Goal: Information Seeking & Learning: Learn about a topic

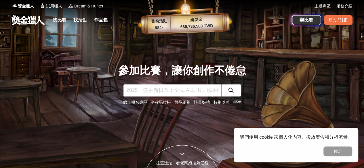
click at [60, 16] on div "找比賽 找活動 作品集" at bounding box center [81, 20] width 62 height 16
click at [59, 19] on link "找比賽" at bounding box center [59, 20] width 18 height 8
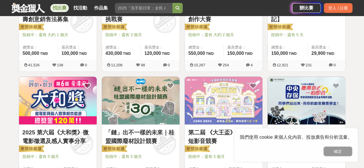
scroll to position [173, 0]
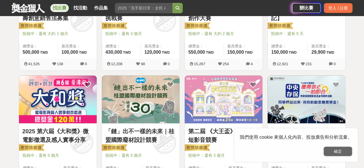
click at [332, 152] on button "確定" at bounding box center [337, 152] width 29 height 10
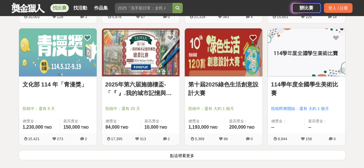
scroll to position [704, 0]
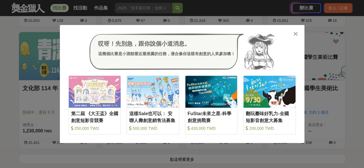
click at [313, 52] on div "哎呀！先別急，跟你說個小道消息。 這幾個比賽是小酒館最近最推薦的任務，適合像你這樣有創意的人來參加噢！ 收藏 第二屆 《大王盃》全國創意短影音競賽 250,0…" at bounding box center [182, 84] width 364 height 168
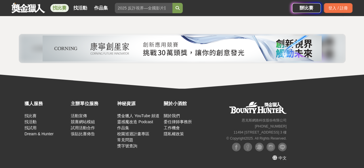
scroll to position [794, 0]
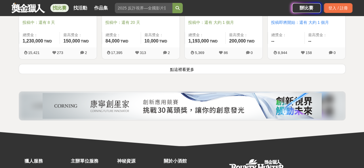
click at [172, 67] on button "點這裡看更多" at bounding box center [182, 69] width 327 height 10
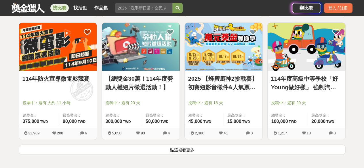
scroll to position [1455, 0]
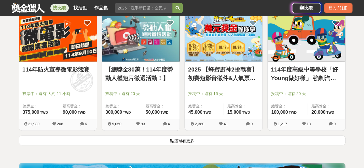
click at [179, 135] on button "點這裡看更多" at bounding box center [182, 140] width 327 height 10
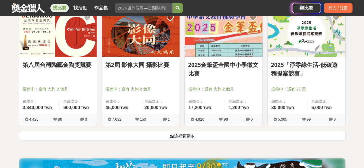
scroll to position [2203, 0]
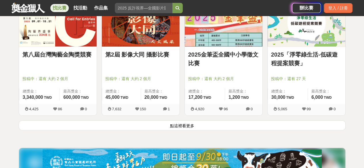
click at [174, 120] on button "點這裡看更多" at bounding box center [182, 125] width 327 height 10
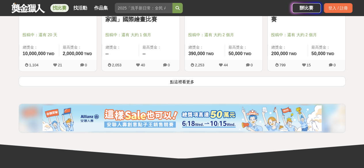
scroll to position [2922, 0]
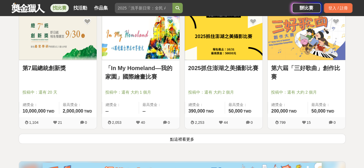
click at [205, 134] on button "點這裡看更多" at bounding box center [182, 139] width 327 height 10
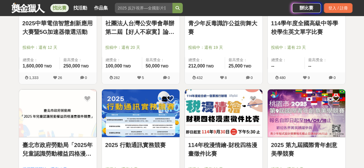
scroll to position [3583, 0]
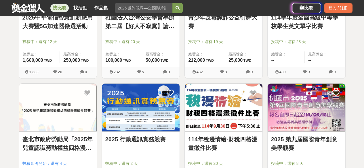
drag, startPoint x: 228, startPoint y: 110, endPoint x: 311, endPoint y: 105, distance: 83.6
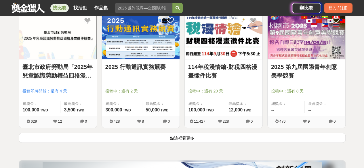
drag, startPoint x: 353, startPoint y: 100, endPoint x: 355, endPoint y: 119, distance: 18.8
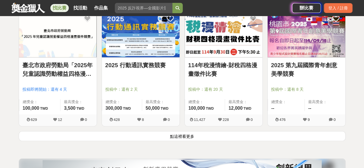
click at [337, 131] on button "點這裡看更多" at bounding box center [182, 136] width 327 height 10
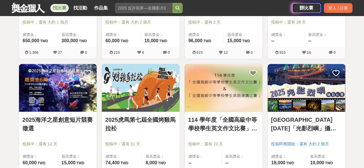
drag, startPoint x: 338, startPoint y: 129, endPoint x: 336, endPoint y: 152, distance: 23.3
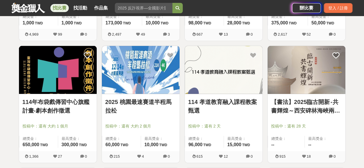
drag, startPoint x: 336, startPoint y: 152, endPoint x: 353, endPoint y: 160, distance: 18.6
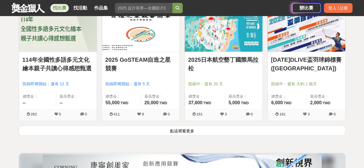
scroll to position [4415, 0]
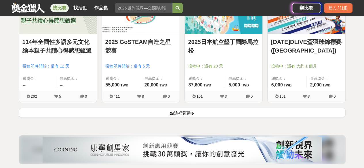
drag, startPoint x: 360, startPoint y: 115, endPoint x: 343, endPoint y: 125, distance: 20.0
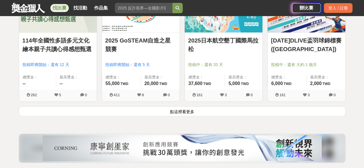
click at [328, 106] on button "點這裡看更多" at bounding box center [182, 111] width 327 height 10
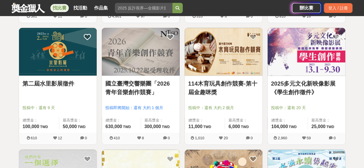
scroll to position [4625, 0]
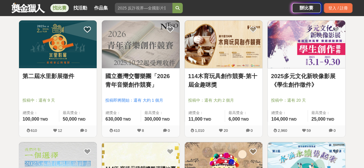
drag, startPoint x: 329, startPoint y: 106, endPoint x: 331, endPoint y: 114, distance: 8.9
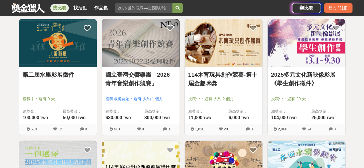
click at [170, 46] on img at bounding box center [141, 43] width 78 height 48
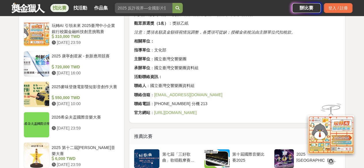
scroll to position [460, 0]
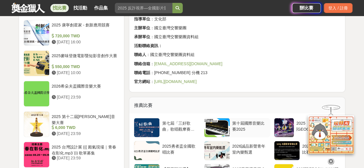
click at [225, 122] on div at bounding box center [216, 127] width 25 height 19
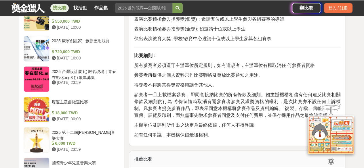
scroll to position [431, 0]
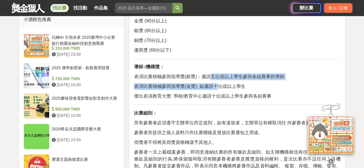
drag, startPoint x: 211, startPoint y: 75, endPoint x: 219, endPoint y: 82, distance: 10.6
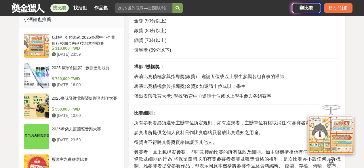
drag, startPoint x: 212, startPoint y: 89, endPoint x: 217, endPoint y: 89, distance: 5.2
click at [217, 89] on p "表演比賽積極參與指導獎(金獎): 如邀請十位或以上學生" at bounding box center [237, 86] width 206 height 7
drag, startPoint x: 217, startPoint y: 89, endPoint x: 213, endPoint y: 92, distance: 4.7
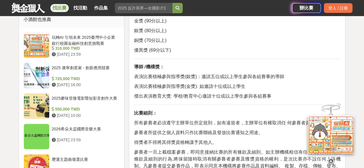
drag, startPoint x: 192, startPoint y: 95, endPoint x: 198, endPoint y: 97, distance: 6.0
click at [198, 97] on span "傑出表演教育大獎: 學校/教育中心邀請十位或以上學生參與各組賽事" at bounding box center [202, 96] width 137 height 5
click at [199, 99] on span "傑出表演教育大獎: 學校/教育中心邀請十位或以上學生參與各組賽事" at bounding box center [202, 96] width 137 height 5
drag, startPoint x: 198, startPoint y: 74, endPoint x: 204, endPoint y: 77, distance: 5.7
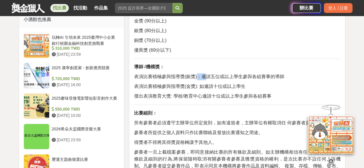
click at [204, 77] on span "表演比賽積極參與指導獎(銀獎)：邀請五位或以上學生參與各組賽事的導師" at bounding box center [209, 76] width 150 height 5
click at [204, 94] on span "傑出表演教育大獎: 學校/教育中心邀請十位或以上學生參與各組賽事" at bounding box center [202, 96] width 137 height 5
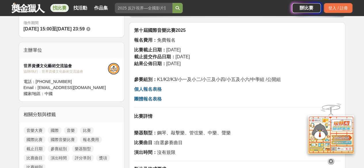
scroll to position [144, 0]
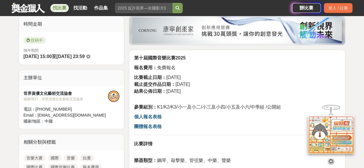
click at [156, 116] on strong "個人報名表格" at bounding box center [148, 116] width 28 height 5
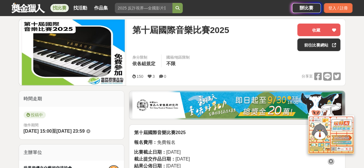
scroll to position [58, 0]
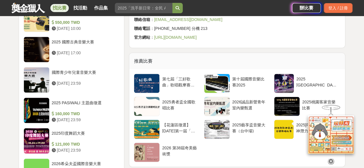
scroll to position [546, 0]
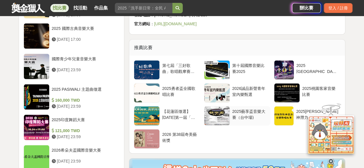
click at [213, 115] on div at bounding box center [216, 116] width 25 height 19
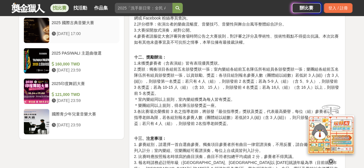
scroll to position [690, 0]
click at [92, 116] on div "國際青少年兒童音樂大賽" at bounding box center [85, 116] width 66 height 11
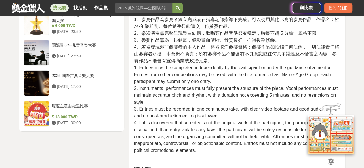
scroll to position [651, 0]
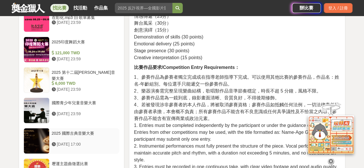
click at [64, 131] on div "2025 國際古典音樂大賽" at bounding box center [85, 136] width 66 height 11
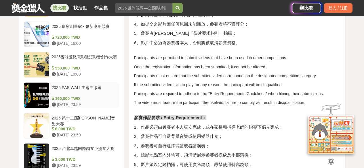
scroll to position [533, 0]
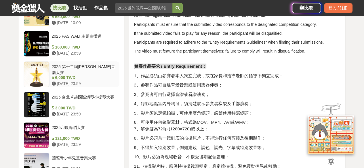
click at [69, 67] on div "2025 第十二屆[PERSON_NAME]音樂大賽" at bounding box center [85, 69] width 66 height 11
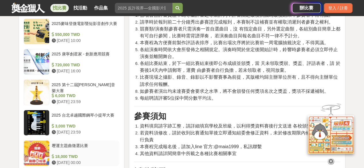
scroll to position [438, 0]
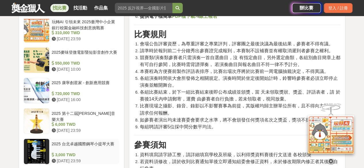
click at [111, 141] on div "2025 台北卓越國際鋼琴小提琴大賽" at bounding box center [85, 146] width 66 height 11
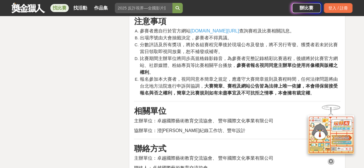
scroll to position [955, 0]
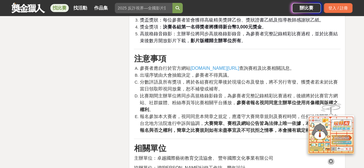
click at [212, 66] on span "[DOMAIN_NAME][URL]" at bounding box center [214, 68] width 49 height 5
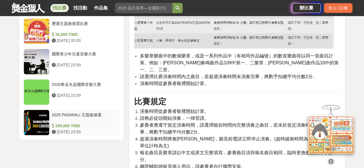
scroll to position [696, 0]
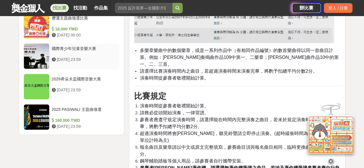
click at [88, 57] on div "[DATE] 23:59" at bounding box center [85, 60] width 66 height 6
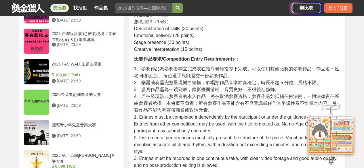
scroll to position [684, 0]
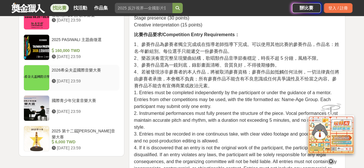
click at [85, 86] on div "2026希朵夫盃國際音樂大賽 [DATE] 23:59" at bounding box center [84, 78] width 70 height 26
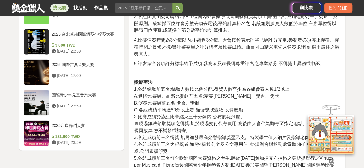
scroll to position [722, 0]
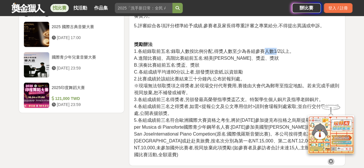
drag, startPoint x: 264, startPoint y: 53, endPoint x: 277, endPoint y: 54, distance: 13.0
click at [277, 54] on p "獎勵辦法 1.各組錄取前五名:錄取人數按比例分配,得獎人數至少為各組參賽人數1/2以上。 A.進階比賽組、高階比賽組前五名:精美[PERSON_NAME]、獎…" at bounding box center [237, 99] width 206 height 117
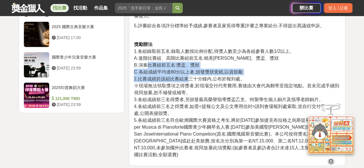
drag, startPoint x: 148, startPoint y: 68, endPoint x: 189, endPoint y: 80, distance: 43.0
click at [189, 80] on p "獎勵辦法 1.各組錄取前五名:錄取人數按比例分配,得獎人數至少為各組參賽人數1/2以上。 A.進階比賽組、高階比賽組前五名:精美[PERSON_NAME]、獎…" at bounding box center [237, 99] width 206 height 117
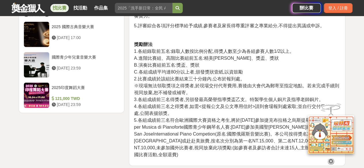
click at [196, 83] on span "※現場無法領取獎項之得獎者,於現場交付代寄費用,賽後由大會代為郵寄至指定地點。若未完成手續則視同放棄,恕不補發或補寄。" at bounding box center [236, 89] width 205 height 12
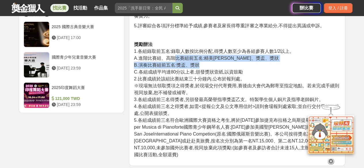
drag, startPoint x: 176, startPoint y: 58, endPoint x: 206, endPoint y: 62, distance: 30.5
click at [206, 62] on p "獎勵辦法 1.各組錄取前五名:錄取人數按比例分配,得獎人數至少為各組參賽人數1/2以上。 A.進階比賽組、高階比賽組前五名:精美[PERSON_NAME]、獎…" at bounding box center [237, 99] width 206 height 117
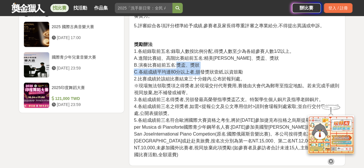
drag, startPoint x: 198, startPoint y: 69, endPoint x: 176, endPoint y: 65, distance: 22.6
click at [176, 65] on p "獎勵辦法 1.各組錄取前五名:錄取人數按比例分配,得獎人數至少為各組參賽人數1/2以上。 A.進階比賽組、高階比賽組前五名:精美[PERSON_NAME]、獎…" at bounding box center [237, 99] width 206 height 117
click at [181, 100] on span "3.各組成績前三名得獎者,另頒發最高榮譽指導獎盃乙支。特製學生個人銅片及指導老師銅片。" at bounding box center [228, 99] width 189 height 5
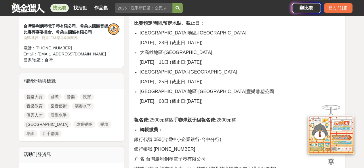
scroll to position [224, 0]
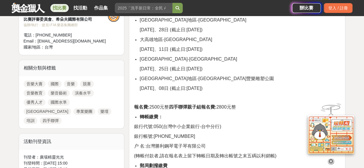
click at [68, 84] on link "音樂" at bounding box center [71, 84] width 14 height 7
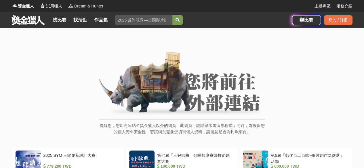
click at [175, 81] on img at bounding box center [181, 83] width 165 height 65
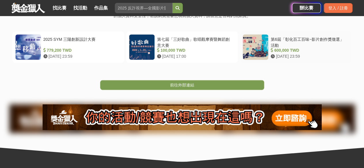
scroll to position [86, 0]
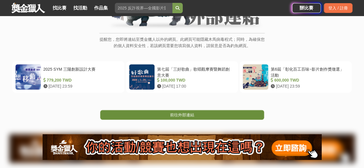
click at [229, 112] on link "前往外部連結" at bounding box center [182, 115] width 164 height 10
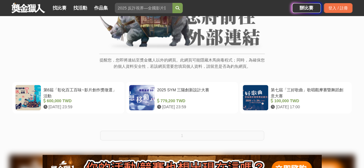
scroll to position [144, 0]
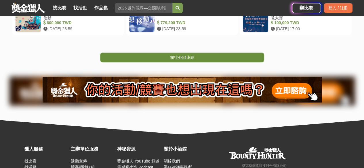
click at [166, 60] on link "前往外部連結" at bounding box center [182, 58] width 164 height 10
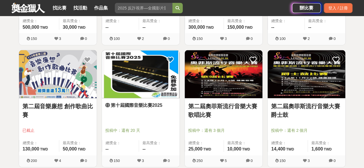
scroll to position [792, 0]
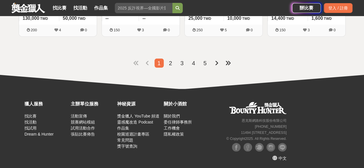
click at [174, 64] on li "2" at bounding box center [170, 63] width 9 height 9
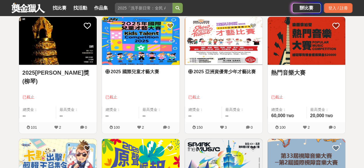
scroll to position [460, 0]
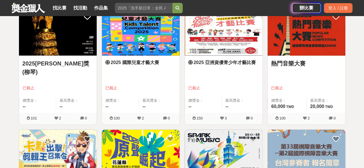
click at [313, 49] on img at bounding box center [306, 31] width 78 height 48
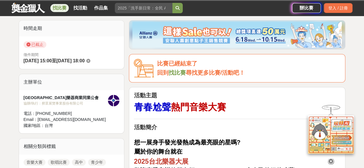
scroll to position [144, 0]
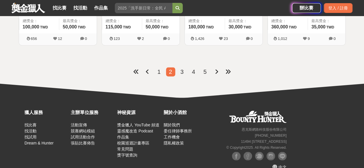
scroll to position [1524, 0]
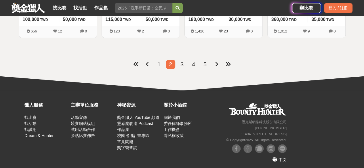
click at [183, 64] on span "3" at bounding box center [181, 64] width 3 height 6
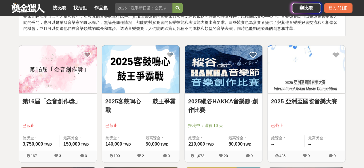
scroll to position [53, 0]
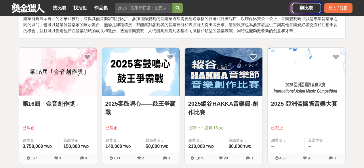
click at [311, 97] on div "2025 亞洲盃國際音樂大賽 已截止 總獎金： -- 最高獎金： --" at bounding box center [306, 124] width 78 height 57
click at [302, 85] on img at bounding box center [306, 72] width 78 height 48
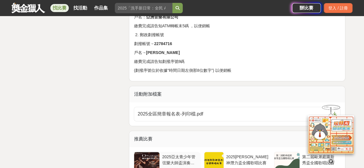
scroll to position [1409, 0]
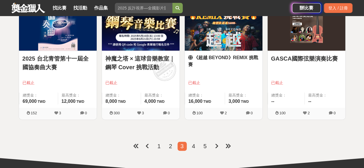
scroll to position [1462, 0]
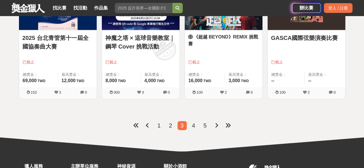
click at [190, 123] on li "4" at bounding box center [193, 125] width 9 height 9
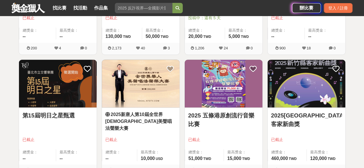
scroll to position [168, 0]
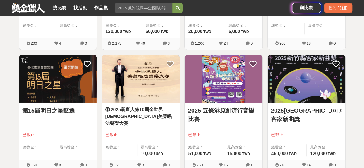
click at [56, 93] on img at bounding box center [58, 79] width 78 height 48
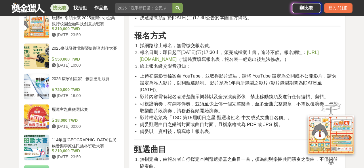
scroll to position [460, 0]
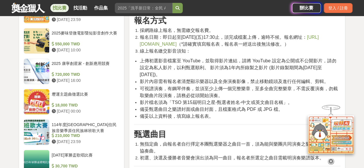
click at [244, 131] on h3 "甄選曲目" at bounding box center [237, 134] width 206 height 10
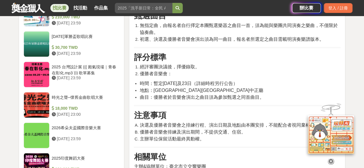
scroll to position [604, 0]
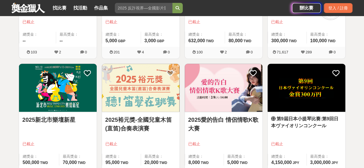
scroll to position [1467, 0]
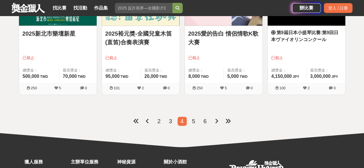
click at [196, 117] on li "5" at bounding box center [193, 121] width 9 height 9
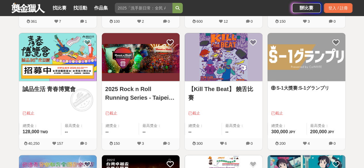
scroll to position [399, 0]
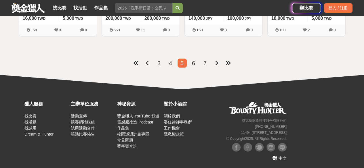
click at [202, 64] on li "7" at bounding box center [204, 63] width 9 height 9
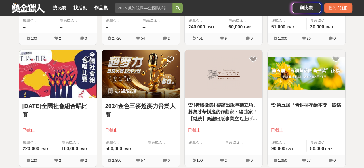
scroll to position [748, 0]
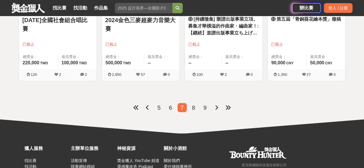
click at [202, 108] on li "9" at bounding box center [204, 107] width 9 height 9
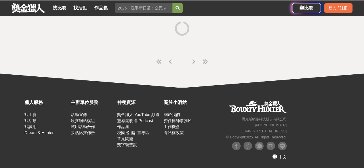
scroll to position [82, 0]
